Goal: Information Seeking & Learning: Find specific fact

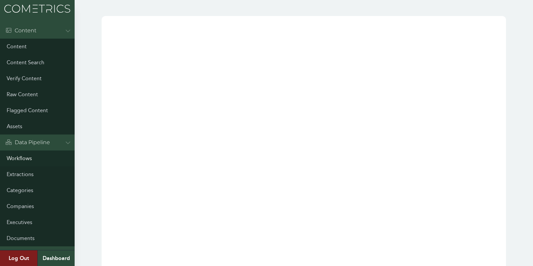
click at [14, 152] on link "Workflows" at bounding box center [37, 159] width 75 height 16
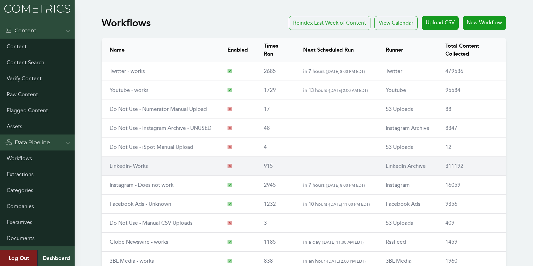
click at [142, 157] on td "LinkedIn- Works" at bounding box center [161, 166] width 118 height 19
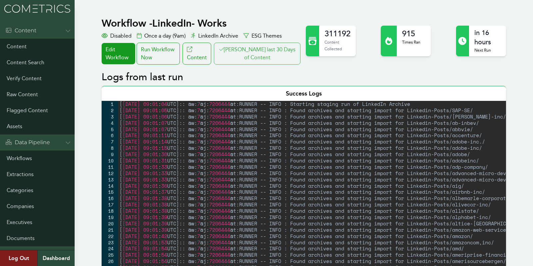
click at [273, 51] on button "Clair last 30 Days of Content" at bounding box center [257, 54] width 87 height 22
click at [30, 225] on link "Executives" at bounding box center [37, 223] width 75 height 16
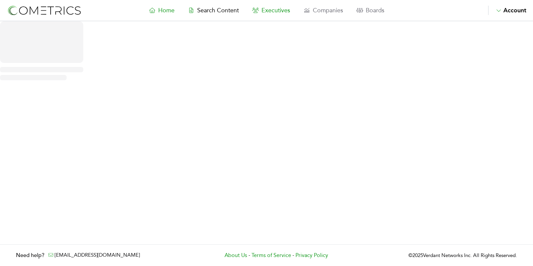
click at [273, 10] on span "Executives" at bounding box center [276, 10] width 29 height 7
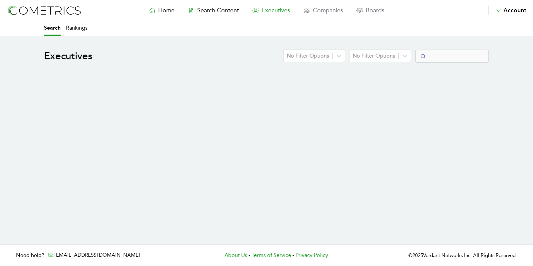
select select "50"
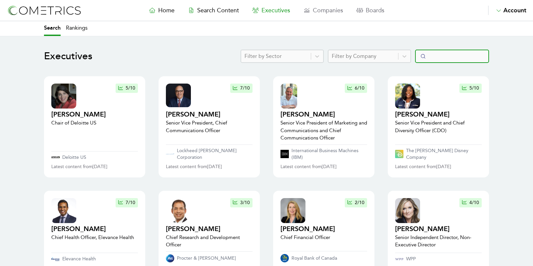
click at [446, 56] on input "Search" at bounding box center [452, 56] width 74 height 13
type input "j"
type input "[PERSON_NAME]"
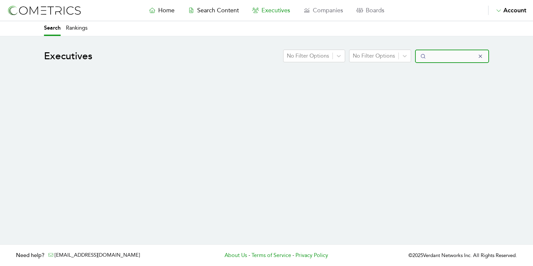
select select "50"
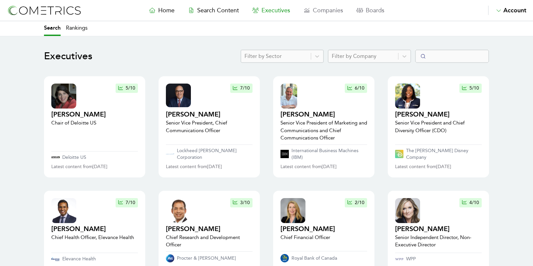
click at [224, 18] on nav "Home Search Content Executives Companies Boards Saved Alerts Nominate Account A…" at bounding box center [266, 10] width 533 height 21
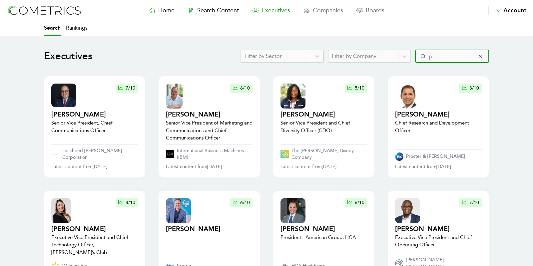
type input "pit"
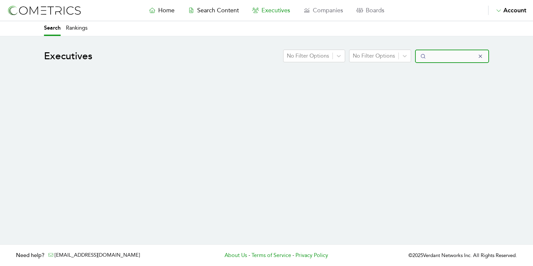
select select "50"
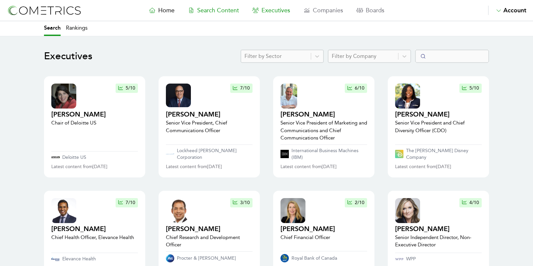
click at [218, 6] on link "Search Content" at bounding box center [213, 10] width 64 height 9
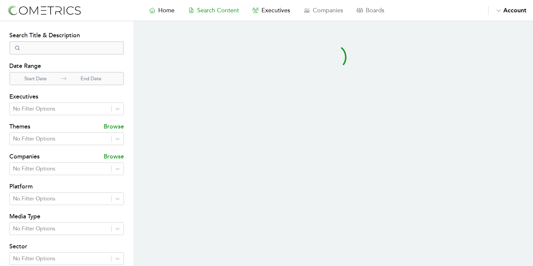
select select "50"
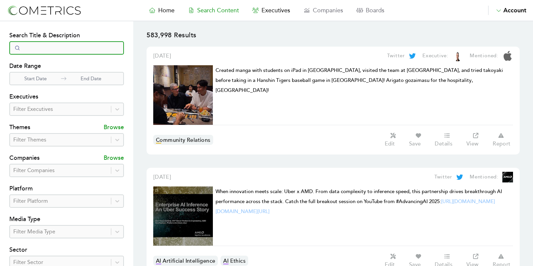
click at [27, 54] on input "Search" at bounding box center [66, 47] width 115 height 13
type input "hinzman"
click at [35, 106] on div at bounding box center [60, 109] width 94 height 9
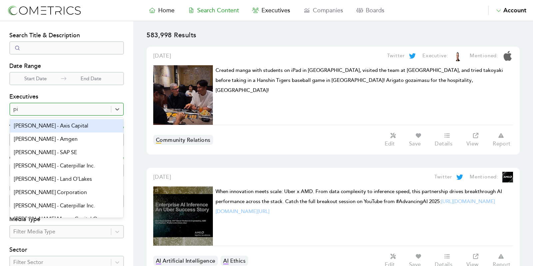
type input "p"
type input "hinz"
click at [0, 108] on section "Search Filters Search Title & Description Date Range Start Date End Date Execut…" at bounding box center [66, 191] width 133 height 340
click at [43, 106] on div "hinz" at bounding box center [60, 109] width 94 height 9
click at [47, 106] on div at bounding box center [60, 109] width 94 height 9
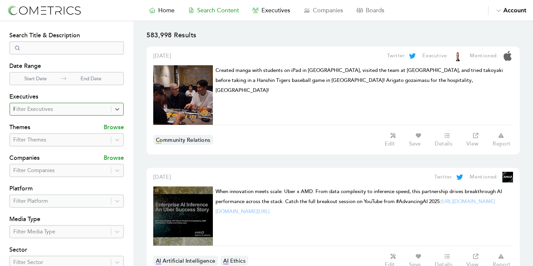
type input "hinz"
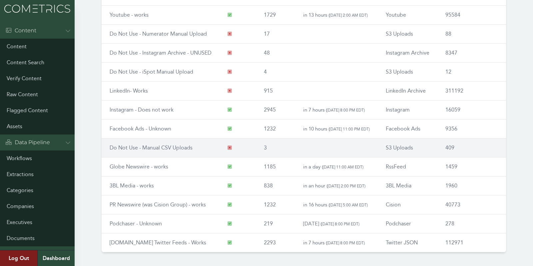
scroll to position [78, 0]
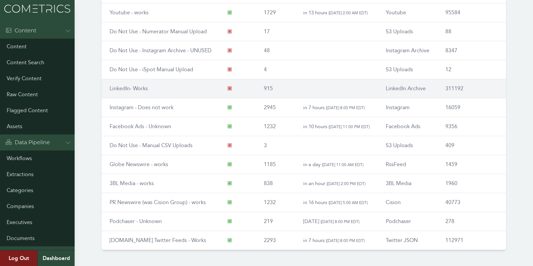
click at [129, 85] on link "LinkedIn- Works" at bounding box center [129, 88] width 38 height 6
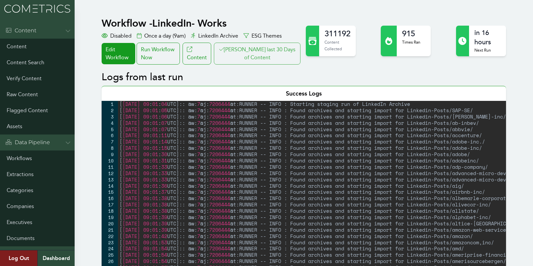
click at [263, 55] on button "Clair last 30 Days of Content" at bounding box center [257, 54] width 87 height 22
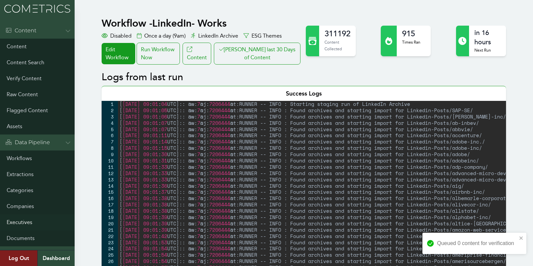
click at [26, 224] on link "Executives" at bounding box center [37, 223] width 75 height 16
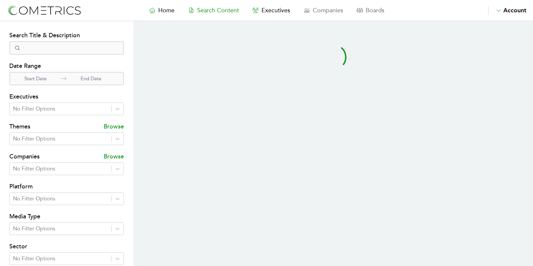
select select "50"
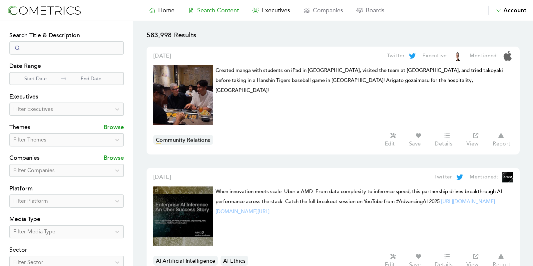
click at [50, 111] on div at bounding box center [60, 109] width 94 height 9
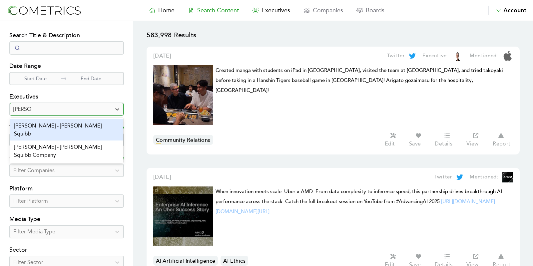
type input "powell"
type input "correc"
type input "corre"
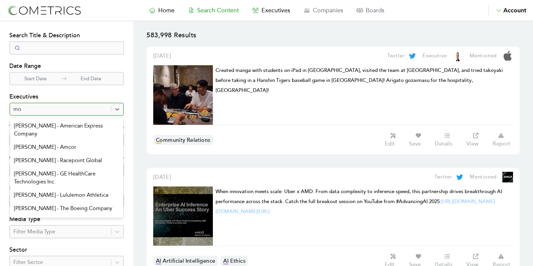
type input "m"
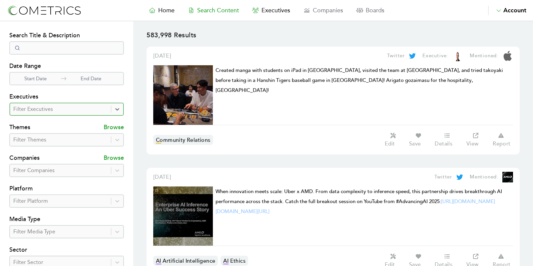
click at [54, 116] on div "Themes Browse" at bounding box center [66, 124] width 115 height 17
click at [53, 105] on div at bounding box center [60, 109] width 94 height 9
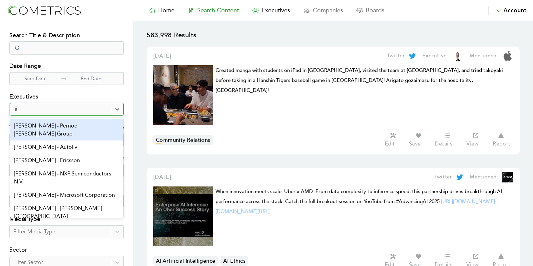
type input "j"
type input "kello"
click at [40, 107] on div "kello" at bounding box center [60, 109] width 94 height 9
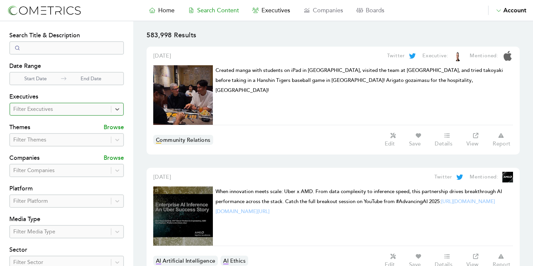
type input "j"
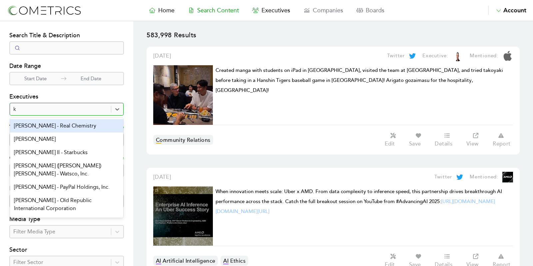
type input "kello"
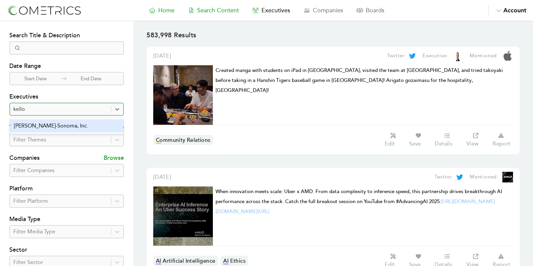
type input "kello"
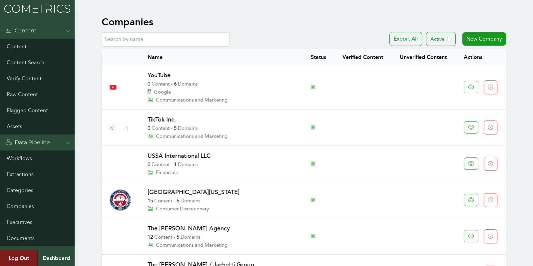
click at [143, 46] on input "text" at bounding box center [166, 39] width 128 height 15
click at [163, 118] on link "TikTok Inc." at bounding box center [162, 119] width 28 height 7
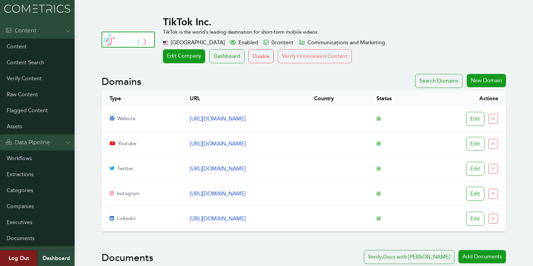
click at [315, 61] on button "Verify Unreviewed Content" at bounding box center [315, 56] width 74 height 14
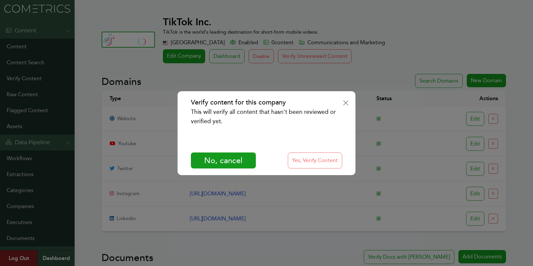
click at [308, 157] on button "Yes, Verify Content" at bounding box center [315, 161] width 54 height 16
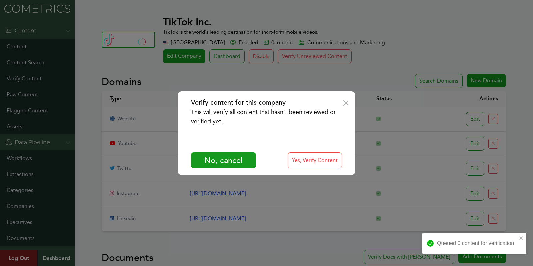
click at [514, 122] on div "Verify content for this company This will verify all content that hasn't been r…" at bounding box center [266, 133] width 533 height 266
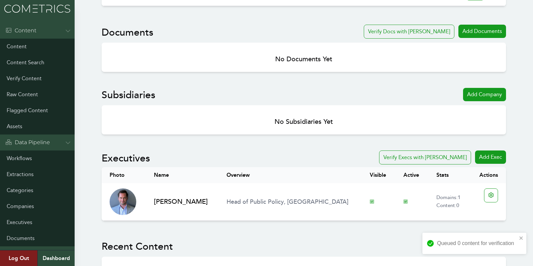
scroll to position [295, 0]
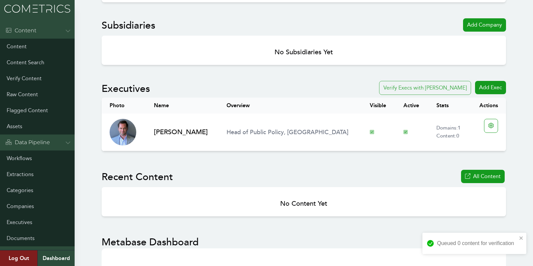
click at [426, 86] on button "Verify Execs with Clair" at bounding box center [425, 88] width 92 height 14
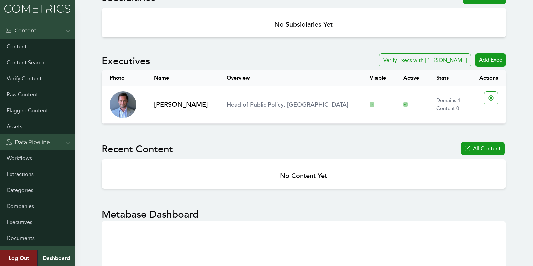
scroll to position [324, 0]
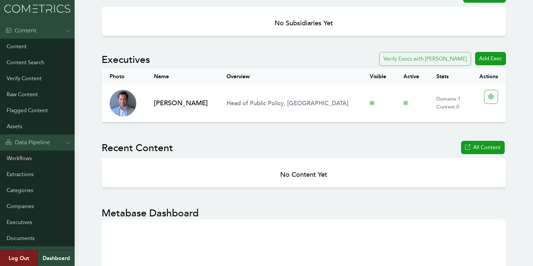
click at [432, 53] on button "Verify Execs with Clair" at bounding box center [425, 59] width 92 height 14
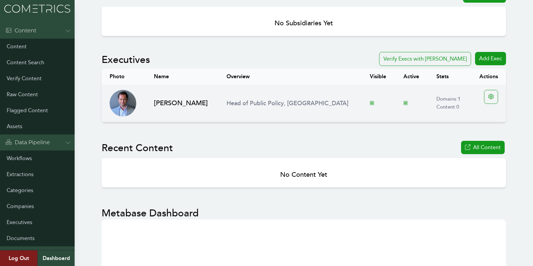
drag, startPoint x: 229, startPoint y: 115, endPoint x: 156, endPoint y: 100, distance: 74.4
click at [156, 100] on td "Michael Beckerman" at bounding box center [182, 104] width 73 height 38
copy h2 "Michael Beckerman"
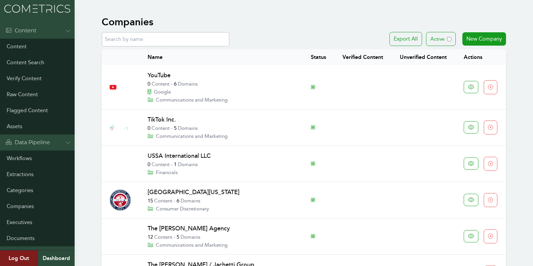
click at [140, 41] on input "text" at bounding box center [166, 39] width 128 height 15
type input "uber"
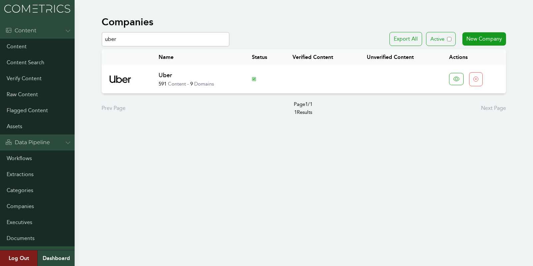
click at [166, 74] on link "Uber" at bounding box center [166, 75] width 14 height 7
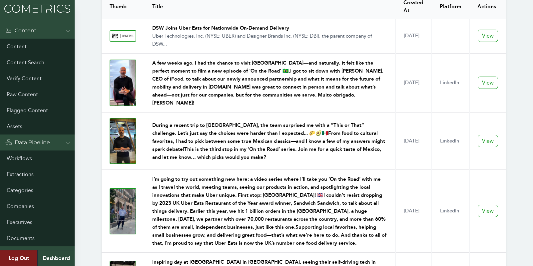
scroll to position [919, 0]
click at [135, 60] on img at bounding box center [123, 83] width 27 height 46
click at [114, 63] on img at bounding box center [123, 83] width 27 height 46
click at [495, 77] on link "View" at bounding box center [488, 83] width 20 height 12
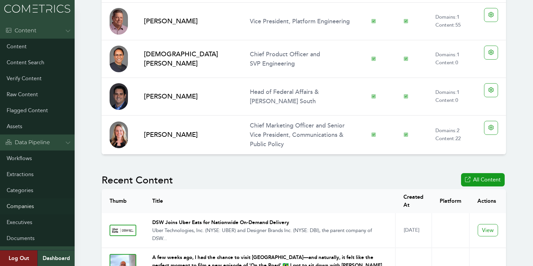
scroll to position [722, 0]
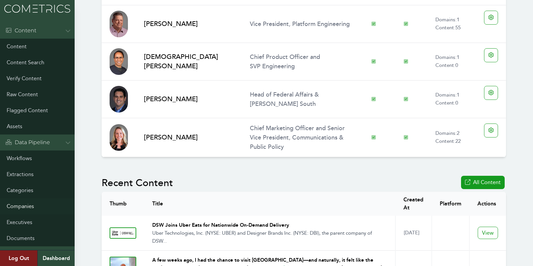
click at [24, 205] on link "Companies" at bounding box center [37, 207] width 75 height 16
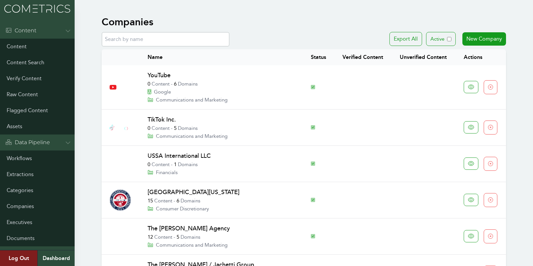
click at [158, 72] on link "YouTube" at bounding box center [159, 75] width 23 height 7
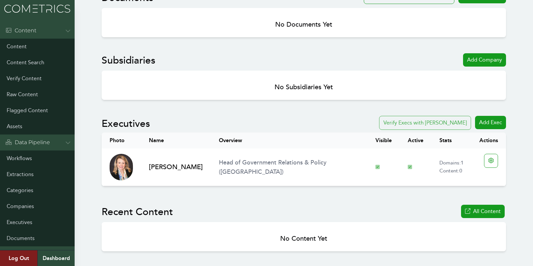
scroll to position [298, 0]
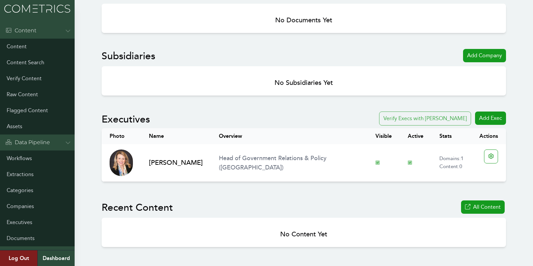
click at [451, 115] on button "Verify Execs with [PERSON_NAME]" at bounding box center [425, 119] width 92 height 14
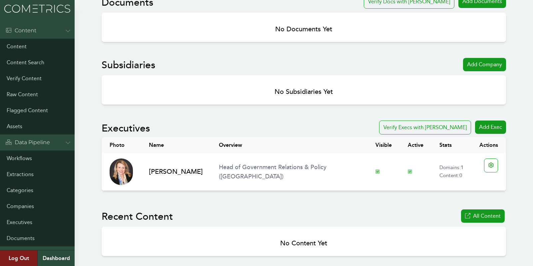
scroll to position [308, 0]
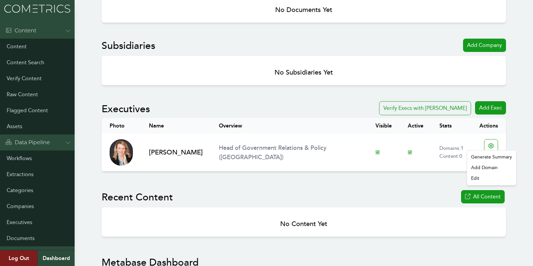
click at [431, 102] on button "Verify Execs with [PERSON_NAME]" at bounding box center [425, 108] width 92 height 14
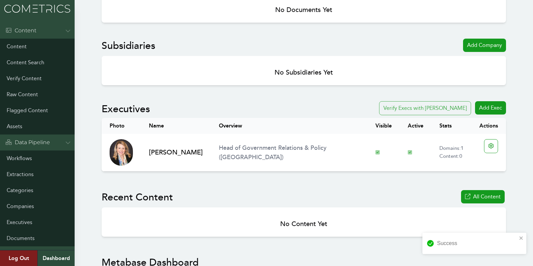
scroll to position [255, 0]
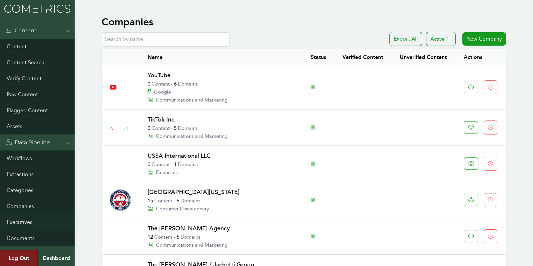
click at [21, 218] on link "Executives" at bounding box center [37, 223] width 75 height 16
click at [156, 38] on input "text" at bounding box center [166, 39] width 128 height 15
type input "d"
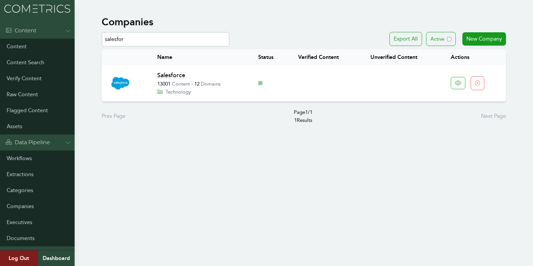
type input "salesfor"
click at [179, 74] on link "Salesforce" at bounding box center [171, 75] width 28 height 7
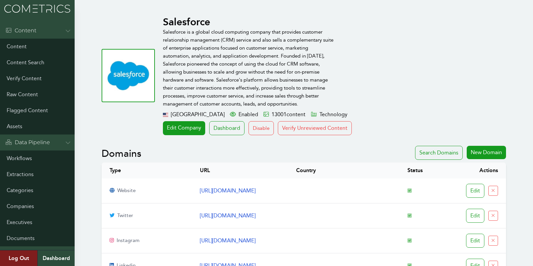
click at [442, 174] on th "Status" at bounding box center [421, 171] width 42 height 16
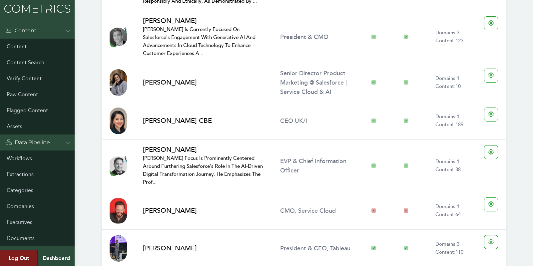
scroll to position [1395, 0]
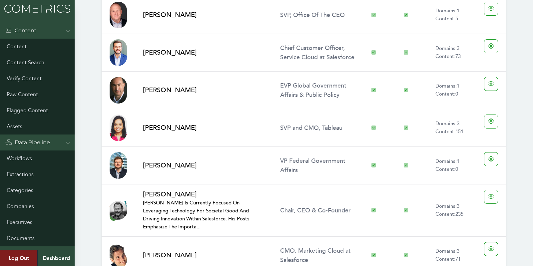
drag, startPoint x: 527, startPoint y: 61, endPoint x: 521, endPoint y: 55, distance: 8.5
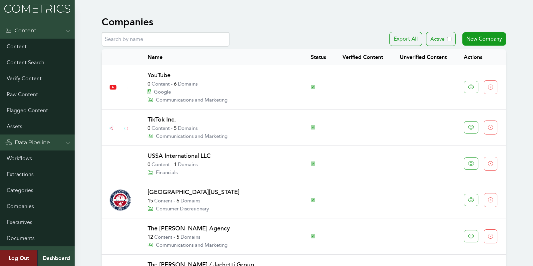
click at [186, 40] on input "text" at bounding box center [166, 39] width 128 height 15
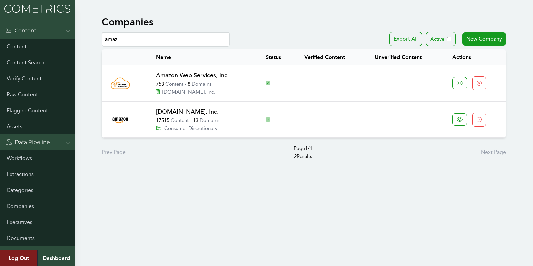
type input "amaz"
click at [182, 73] on link "Amazon Web Services, Inc." at bounding box center [192, 75] width 73 height 7
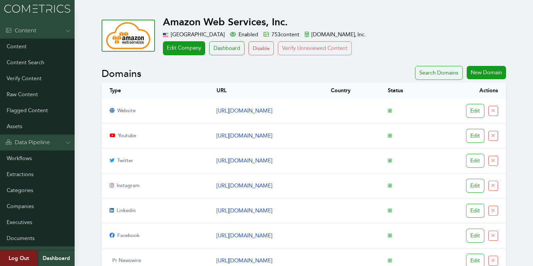
click at [325, 54] on button "Verify Unreviewed Content" at bounding box center [315, 48] width 74 height 14
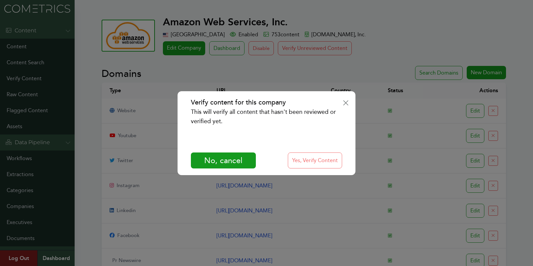
click at [322, 160] on button "Yes, Verify Content" at bounding box center [315, 161] width 54 height 16
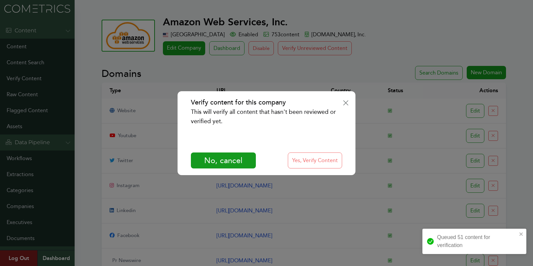
click at [324, 158] on button "Yes, Verify Content" at bounding box center [315, 161] width 54 height 16
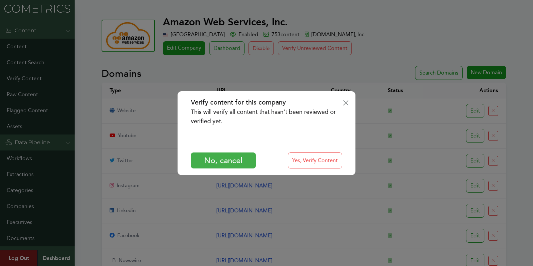
click at [218, 159] on button "No, cancel" at bounding box center [223, 161] width 65 height 16
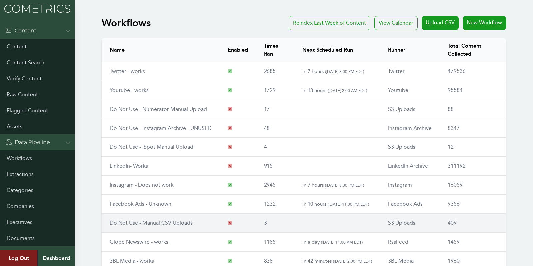
scroll to position [78, 0]
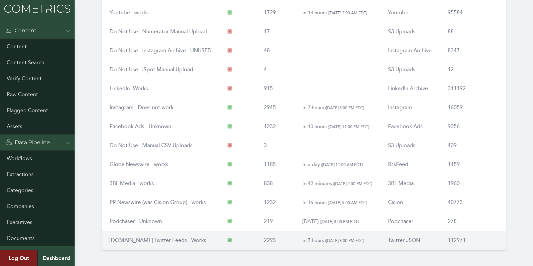
click at [135, 239] on link "[DOMAIN_NAME] Twitter Feeds - Works" at bounding box center [158, 240] width 97 height 6
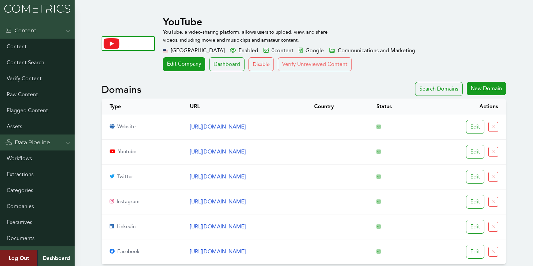
click at [318, 66] on button "Verify Unreviewed Content" at bounding box center [315, 64] width 74 height 14
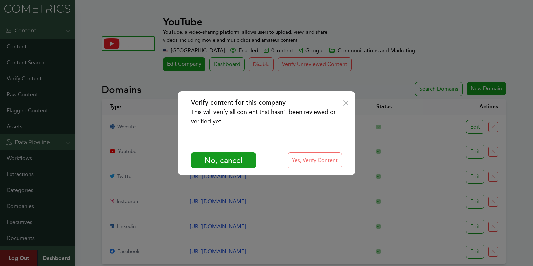
click at [328, 156] on button "Yes, Verify Content" at bounding box center [315, 161] width 54 height 16
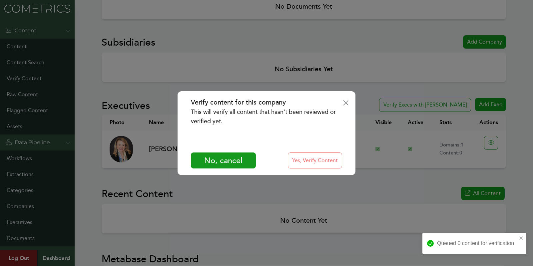
scroll to position [331, 0]
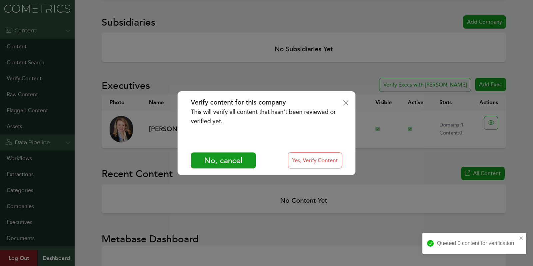
click at [403, 175] on div "Verify content for this company This will verify all content that hasn't been r…" at bounding box center [266, 133] width 533 height 266
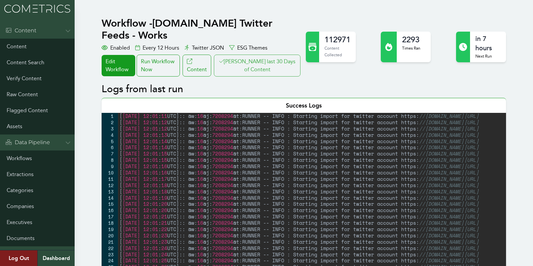
click at [274, 55] on button "Clair last 30 Days of Content" at bounding box center [257, 66] width 87 height 22
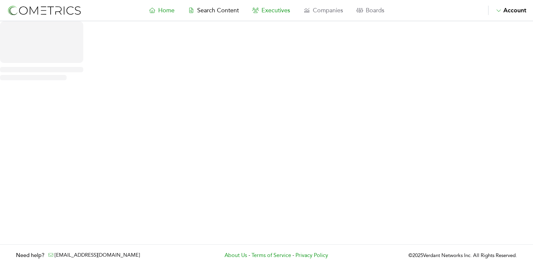
click at [282, 7] on span "Executives" at bounding box center [276, 10] width 29 height 7
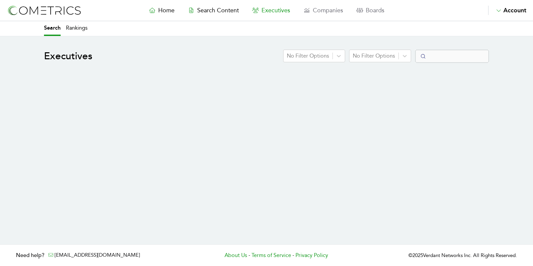
click at [207, 5] on nav "Home Search Content Executives Companies Boards Saved Alerts Nominate Account A…" at bounding box center [266, 10] width 533 height 21
select select "50"
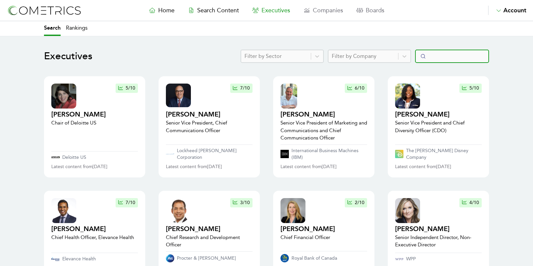
click at [446, 56] on input "Search" at bounding box center [452, 56] width 74 height 13
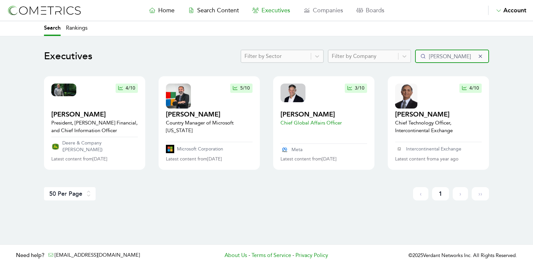
type input "[PERSON_NAME]"
click at [290, 114] on h2 "[PERSON_NAME]" at bounding box center [311, 114] width 61 height 9
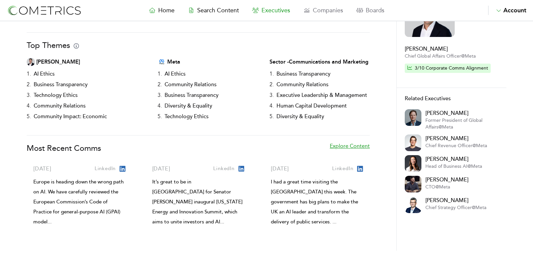
scroll to position [51, 0]
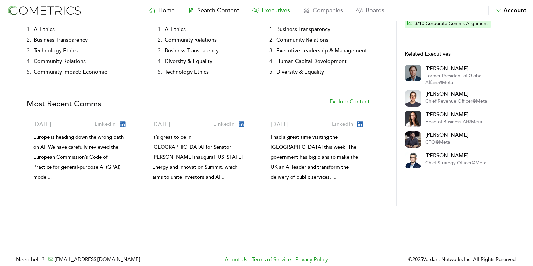
scroll to position [97, 0]
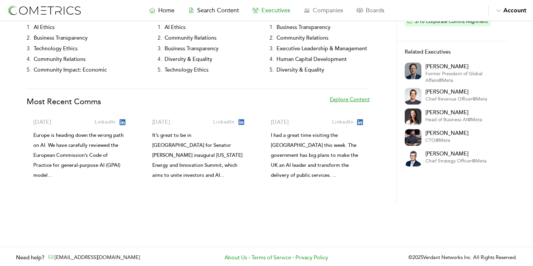
click at [4, 202] on div "Overview Content Feed Meta [PERSON_NAME] Biography being curated. Please check …" at bounding box center [266, 85] width 533 height 323
click at [11, 152] on div "[PERSON_NAME] Biography being curated. Please check back later or contact us To…" at bounding box center [266, 79] width 533 height 252
click at [352, 100] on link "Explore Content" at bounding box center [350, 105] width 40 height 19
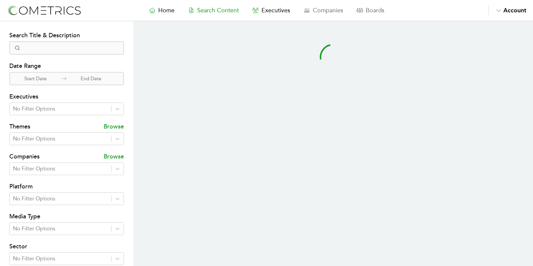
select select "50"
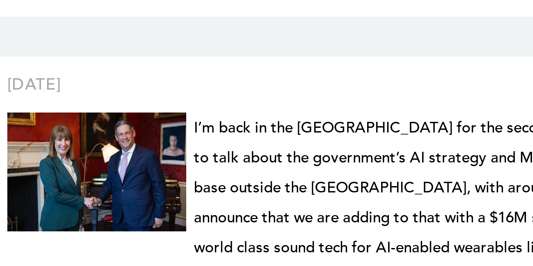
scroll to position [411, 0]
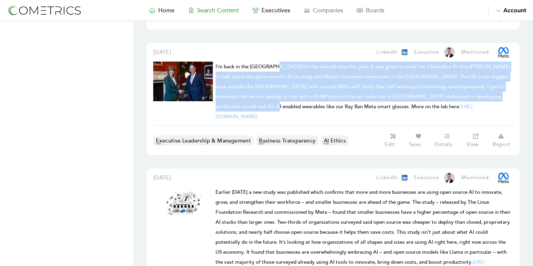
drag, startPoint x: 228, startPoint y: 84, endPoint x: 348, endPoint y: 4, distance: 144.3
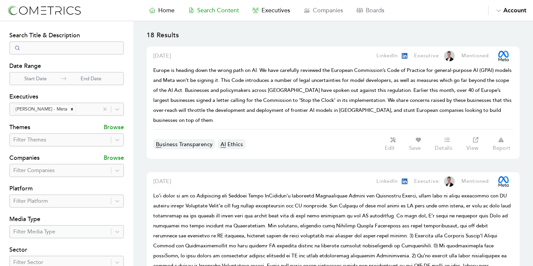
click at [82, 111] on div at bounding box center [86, 109] width 18 height 9
click at [68, 106] on div "Remove Joel Kaplan - Meta" at bounding box center [71, 109] width 7 height 9
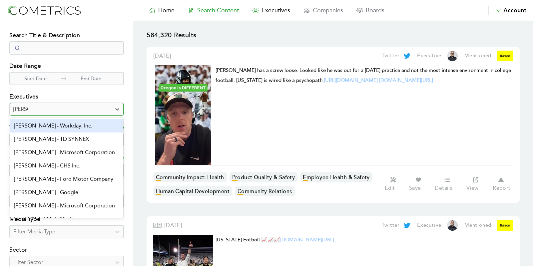
type input "[PERSON_NAME]"
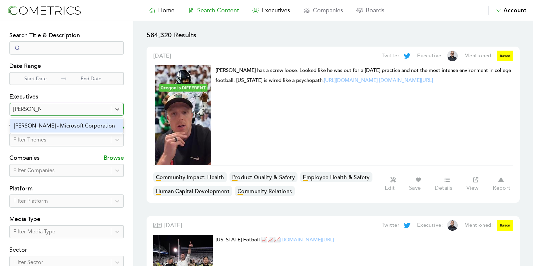
click at [37, 130] on div "[PERSON_NAME] - Microsoft Corporation" at bounding box center [66, 125] width 113 height 13
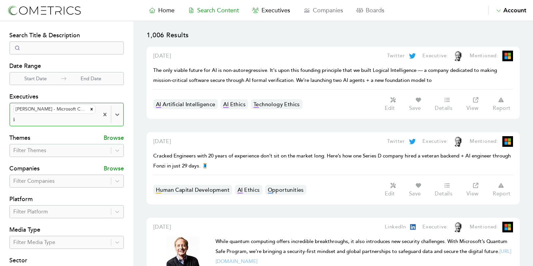
type input "kap"
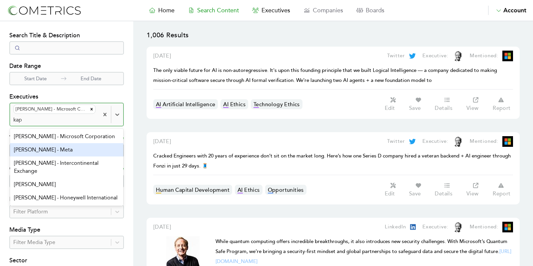
click at [23, 147] on div "[PERSON_NAME] - Meta" at bounding box center [66, 149] width 113 height 13
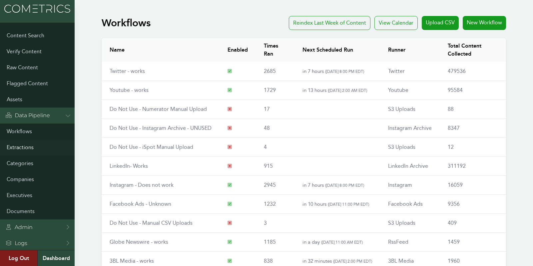
scroll to position [29, 0]
click at [19, 196] on link "Executives" at bounding box center [37, 194] width 75 height 16
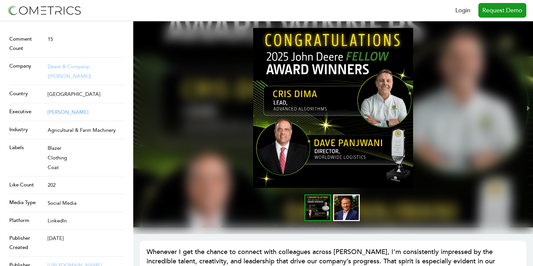
click at [59, 109] on link "[PERSON_NAME]" at bounding box center [68, 112] width 41 height 6
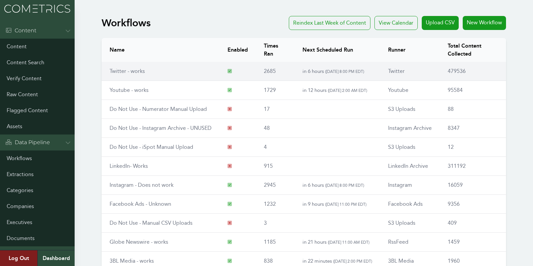
click at [134, 71] on link "Twitter - works" at bounding box center [127, 71] width 35 height 6
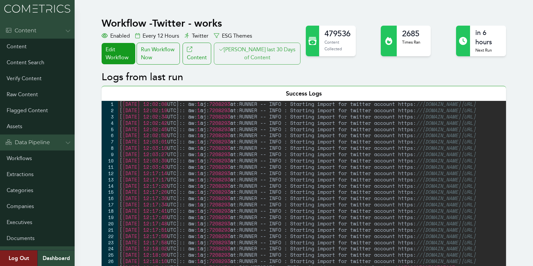
click at [274, 55] on button "[PERSON_NAME] last 30 Days of Content" at bounding box center [257, 54] width 87 height 22
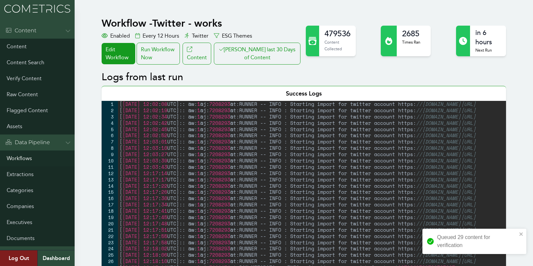
click at [17, 160] on link "Workflows" at bounding box center [37, 159] width 75 height 16
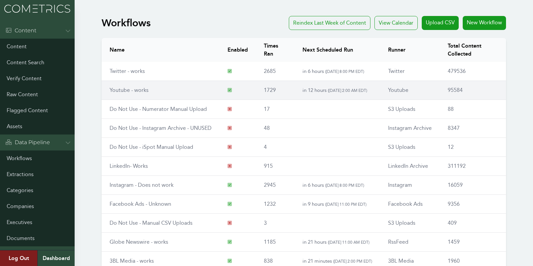
click at [132, 88] on link "Youtube - works" at bounding box center [129, 90] width 39 height 6
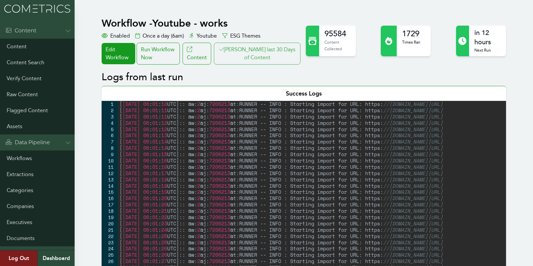
click at [271, 57] on button "[PERSON_NAME] last 30 Days of Content" at bounding box center [257, 54] width 87 height 22
click at [13, 153] on link "Workflows" at bounding box center [37, 159] width 75 height 16
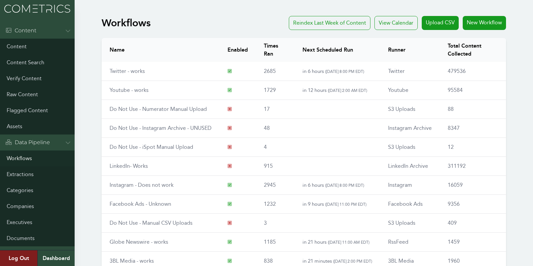
click at [25, 158] on link "Workflows" at bounding box center [37, 159] width 75 height 16
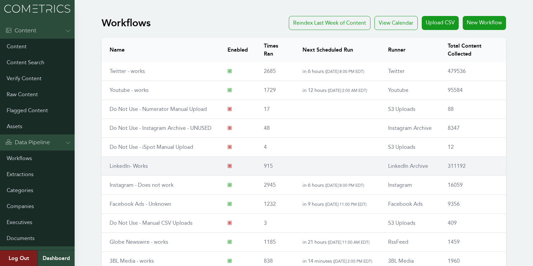
click at [148, 161] on td "LinkedIn- Works" at bounding box center [161, 166] width 118 height 19
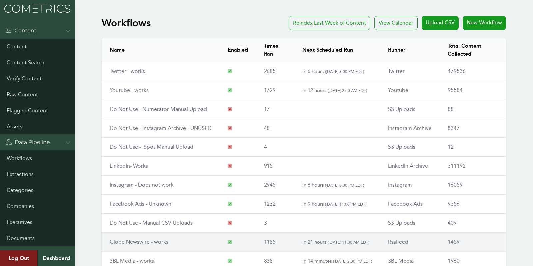
scroll to position [78, 0]
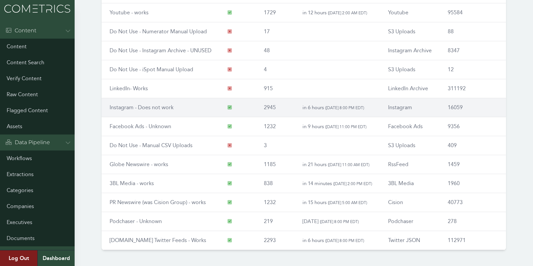
click at [135, 104] on link "Instagram - Does not work" at bounding box center [142, 107] width 64 height 6
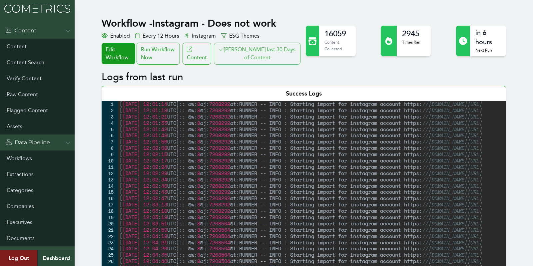
click at [251, 55] on button "Clair last 30 Days of Content" at bounding box center [257, 54] width 87 height 22
click at [163, 58] on div "Run Workflow Now" at bounding box center [158, 54] width 43 height 22
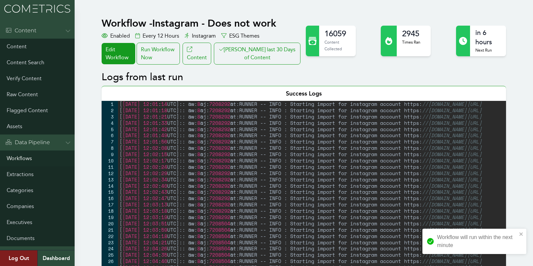
click at [17, 156] on link "Workflows" at bounding box center [37, 159] width 75 height 16
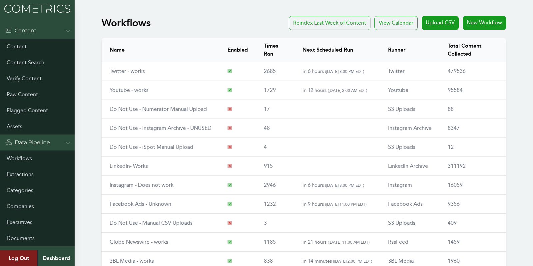
scroll to position [78, 0]
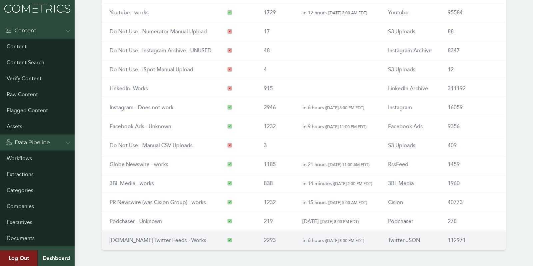
click at [162, 240] on link "[DOMAIN_NAME] Twitter Feeds - Works" at bounding box center [158, 240] width 97 height 6
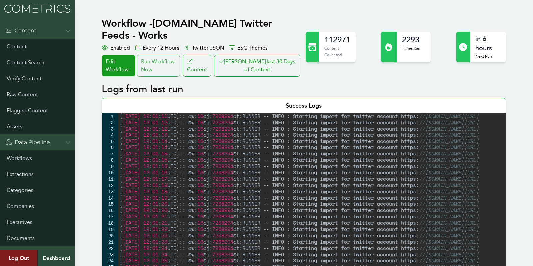
click at [148, 57] on div "Run Workflow Now" at bounding box center [158, 66] width 43 height 22
click at [291, 55] on button "[PERSON_NAME] last 30 Days of Content" at bounding box center [257, 66] width 87 height 22
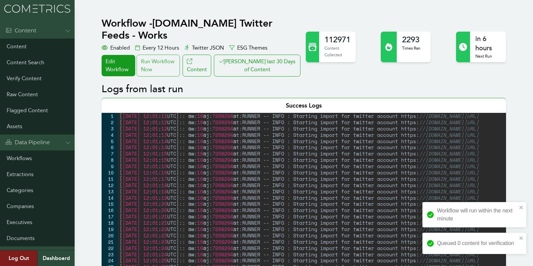
click at [163, 55] on div "Run Workflow Now" at bounding box center [158, 66] width 43 height 22
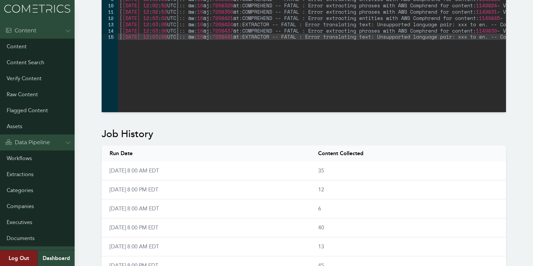
scroll to position [151, 0]
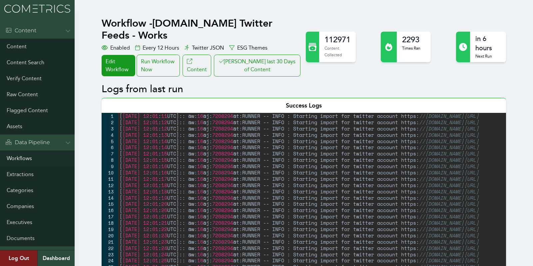
click at [19, 156] on link "Workflows" at bounding box center [37, 159] width 75 height 16
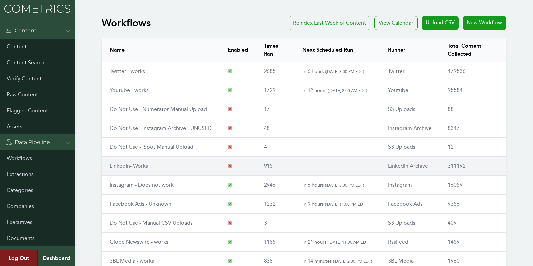
click at [128, 165] on link "LinkedIn- Works" at bounding box center [129, 166] width 38 height 6
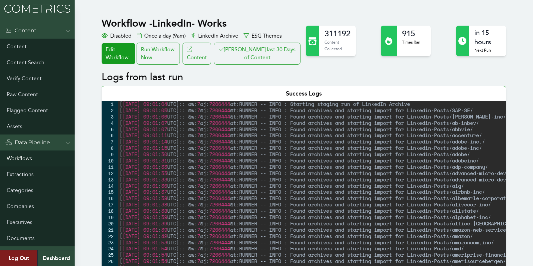
click at [14, 156] on link "Workflows" at bounding box center [37, 159] width 75 height 16
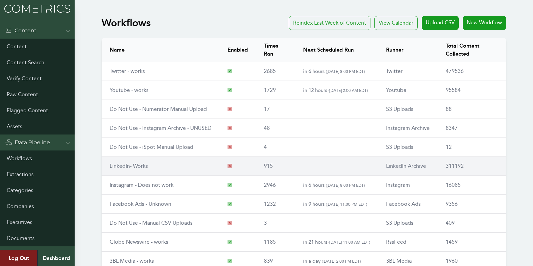
click at [135, 164] on link "LinkedIn- Works" at bounding box center [129, 166] width 38 height 6
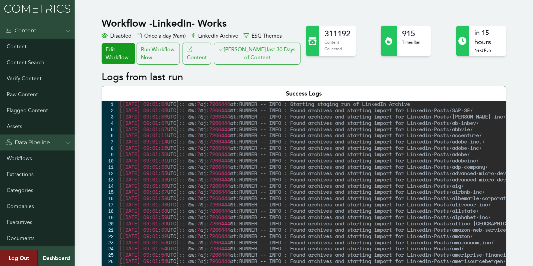
click at [243, 55] on button "[PERSON_NAME] last 30 Days of Content" at bounding box center [257, 54] width 87 height 22
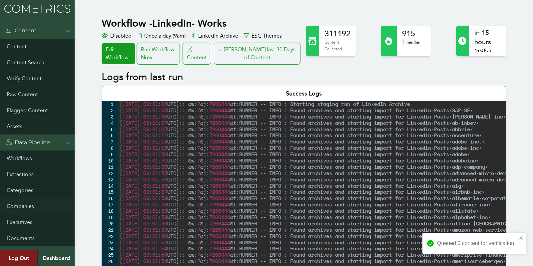
click at [20, 204] on link "Companies" at bounding box center [37, 207] width 75 height 16
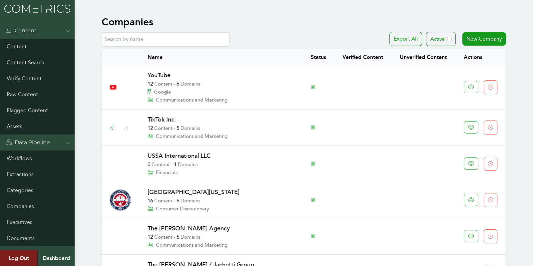
click at [160, 40] on input "text" at bounding box center [166, 39] width 128 height 15
paste input "Netflix""
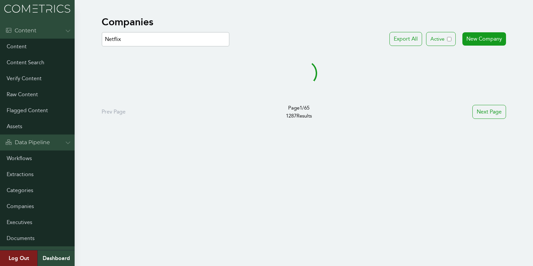
type input "Netflix"
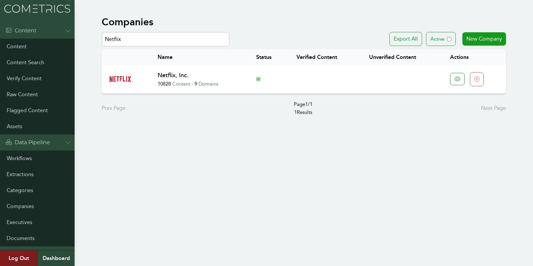
click at [170, 74] on link "Netflix, Inc." at bounding box center [173, 75] width 31 height 7
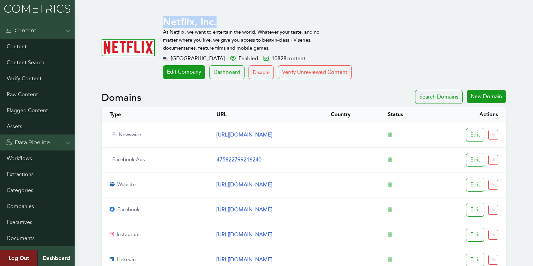
drag, startPoint x: 225, startPoint y: 20, endPoint x: 163, endPoint y: 21, distance: 61.7
click at [163, 21] on h1 "Netflix, Inc." at bounding box center [314, 22] width 303 height 12
drag, startPoint x: 163, startPoint y: 21, endPoint x: 232, endPoint y: 20, distance: 69.0
click at [232, 20] on h1 "Netflix, Inc." at bounding box center [314, 22] width 303 height 12
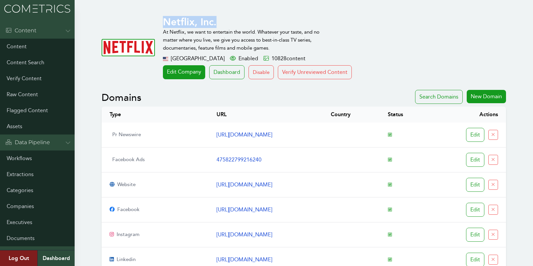
copy h1 "Netflix, Inc."
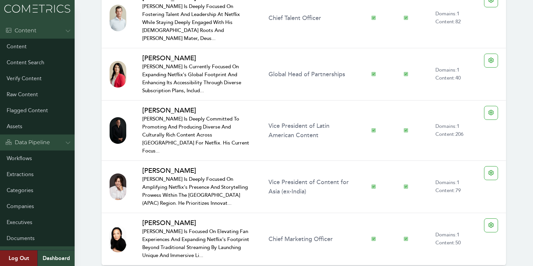
scroll to position [1856, 0]
